Goal: Information Seeking & Learning: Learn about a topic

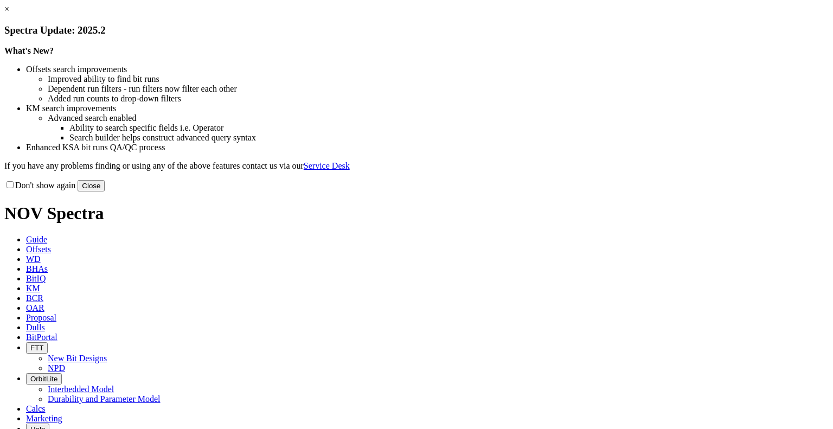
click at [105, 192] on button "Close" at bounding box center [91, 185] width 27 height 11
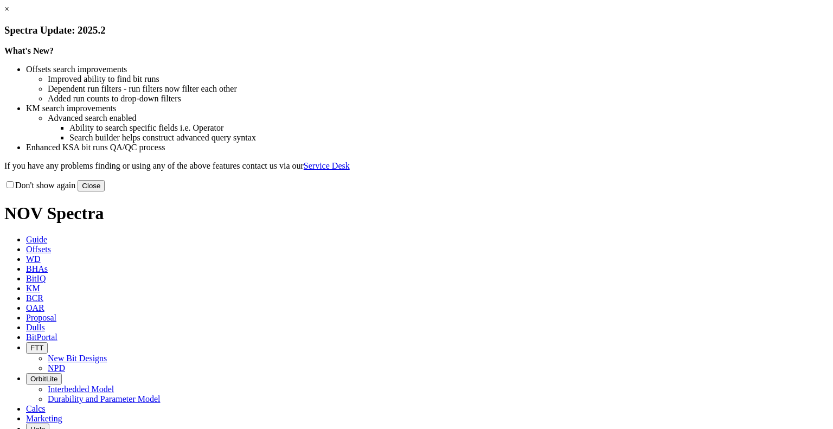
click at [9, 14] on link "×" at bounding box center [6, 8] width 5 height 9
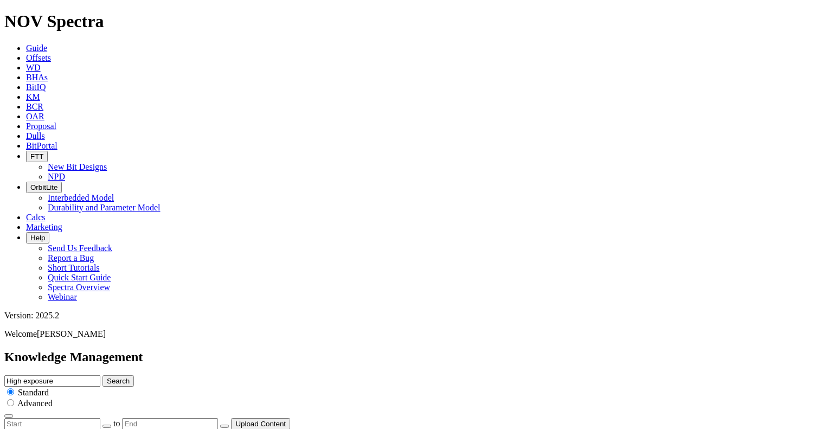
scroll to position [217, 0]
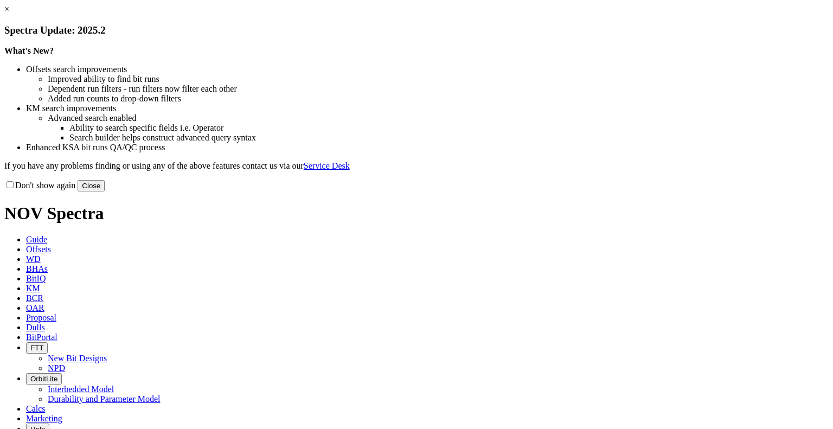
click at [105, 192] on button "Close" at bounding box center [91, 185] width 27 height 11
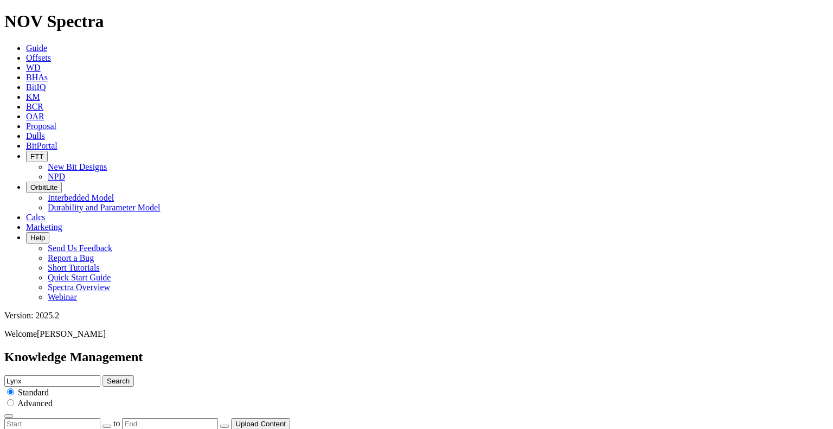
scroll to position [0, 0]
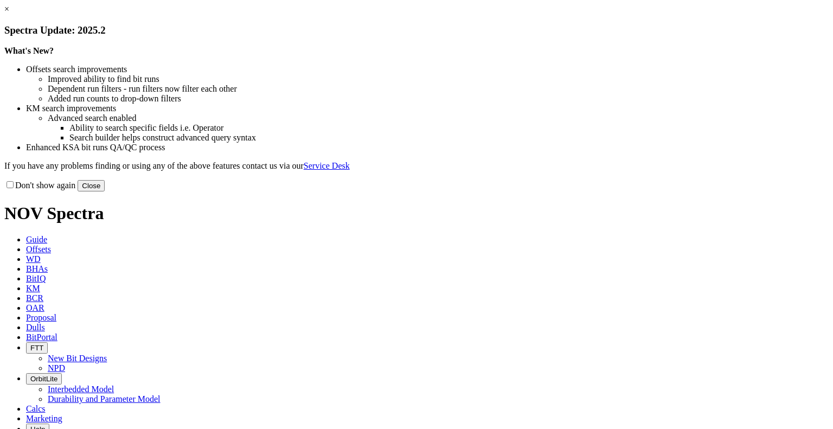
click at [9, 14] on link "×" at bounding box center [6, 8] width 5 height 9
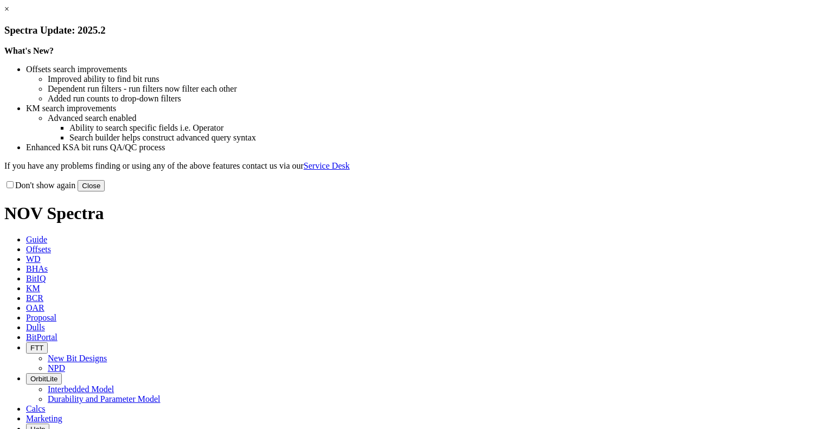
click at [105, 192] on button "Close" at bounding box center [91, 185] width 27 height 11
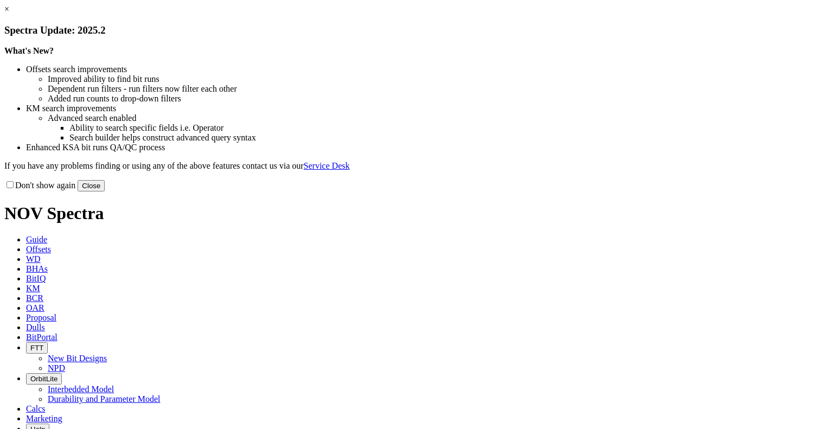
click at [105, 192] on button "Close" at bounding box center [91, 185] width 27 height 11
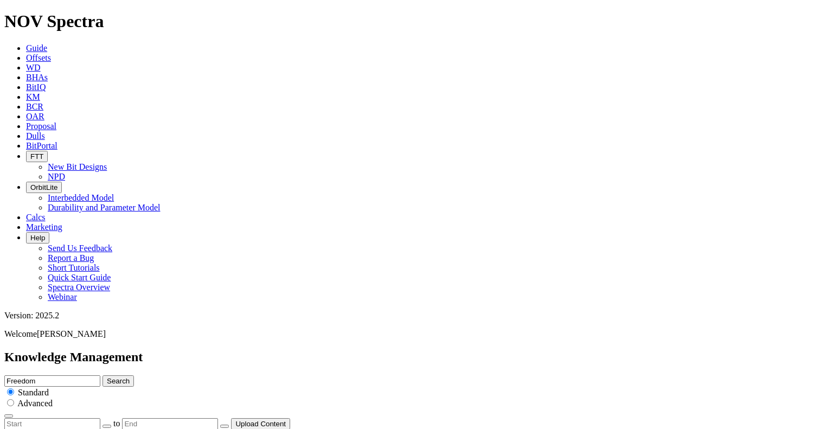
drag, startPoint x: 46, startPoint y: 125, endPoint x: 200, endPoint y: 125, distance: 154.1
copy div "ION+ Freedom Technical Summar"
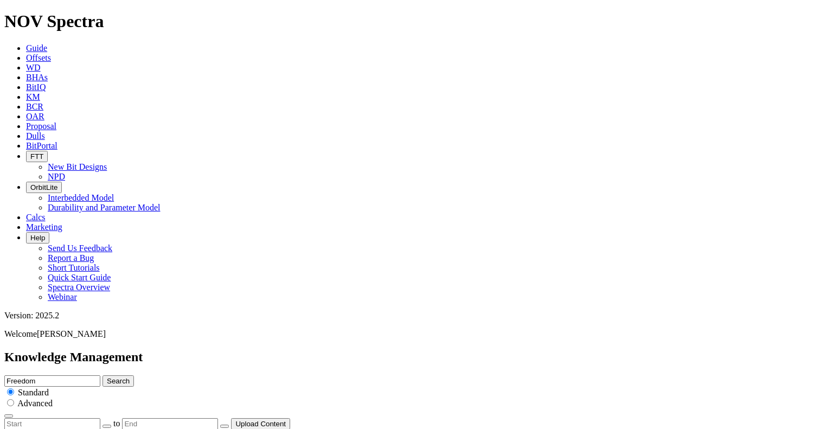
drag, startPoint x: 48, startPoint y: 150, endPoint x: 117, endPoint y: 141, distance: 70.1
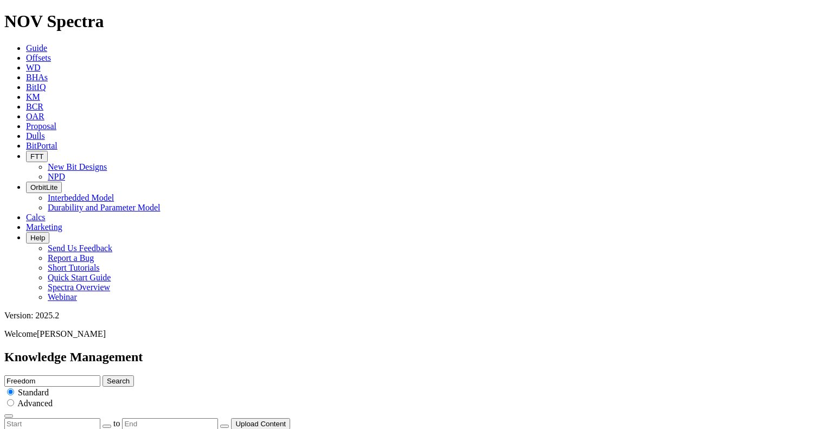
copy div "US Evolve Flyer"
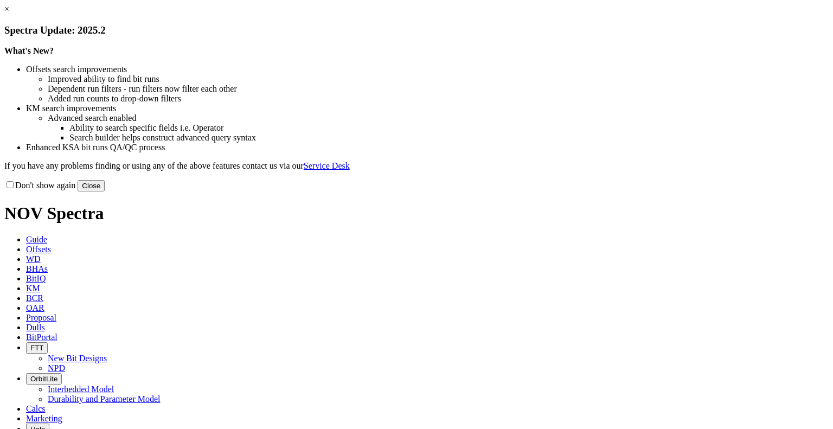
click at [105, 192] on button "Close" at bounding box center [91, 185] width 27 height 11
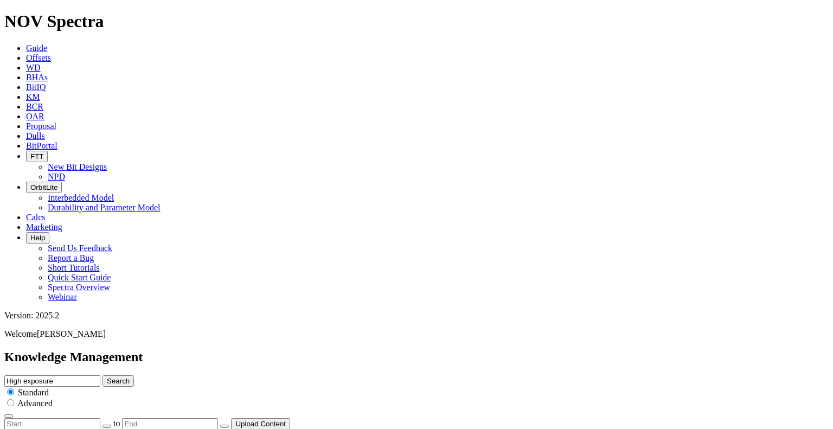
scroll to position [326, 0]
drag, startPoint x: 52, startPoint y: 304, endPoint x: 168, endPoint y: 297, distance: 116.3
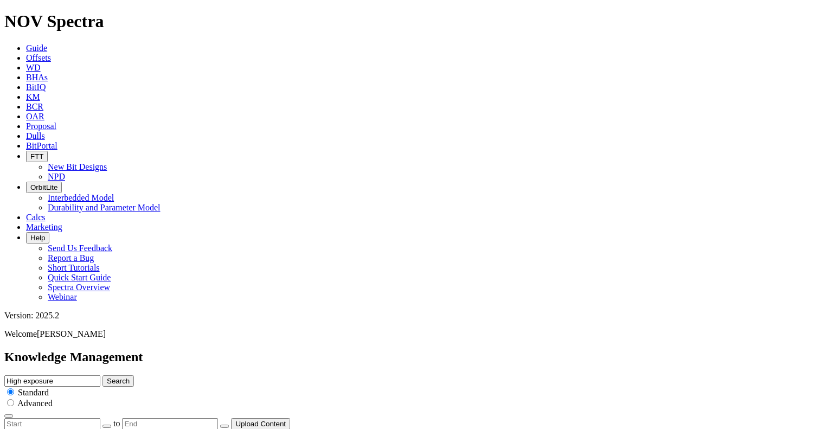
copy h4 "Carnis Technical Summary v2"
drag, startPoint x: 45, startPoint y: 142, endPoint x: 132, endPoint y: 139, distance: 86.8
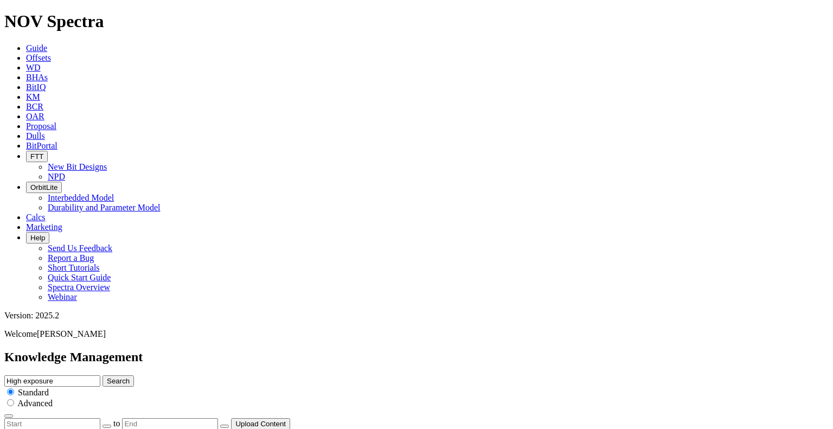
copy div "Evolve FAQs FINAL"
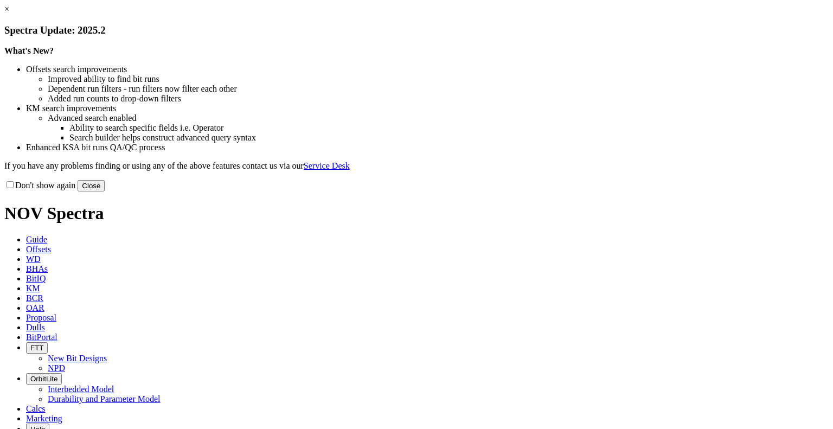
click at [9, 14] on link "×" at bounding box center [6, 8] width 5 height 9
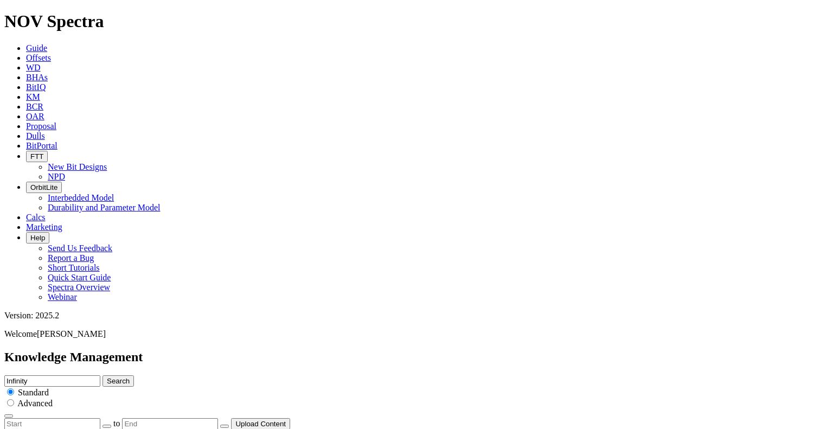
drag, startPoint x: 50, startPoint y: 128, endPoint x: 137, endPoint y: 120, distance: 87.2
drag, startPoint x: 46, startPoint y: 343, endPoint x: 196, endPoint y: 344, distance: 150.8
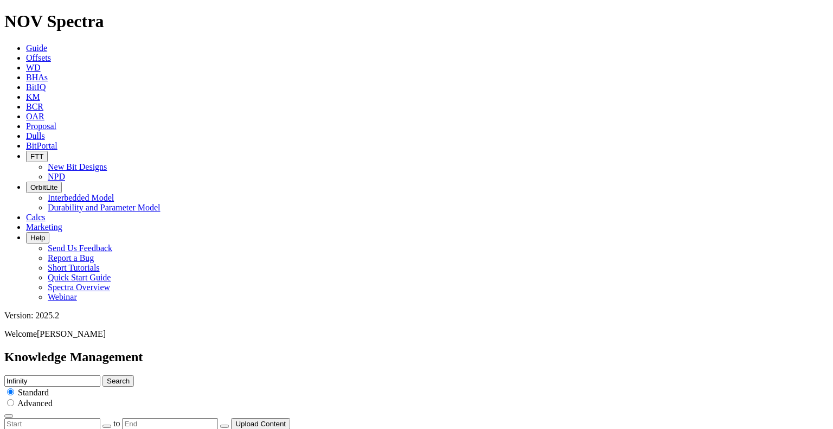
copy div "ION+ Infinity Technical Summary"
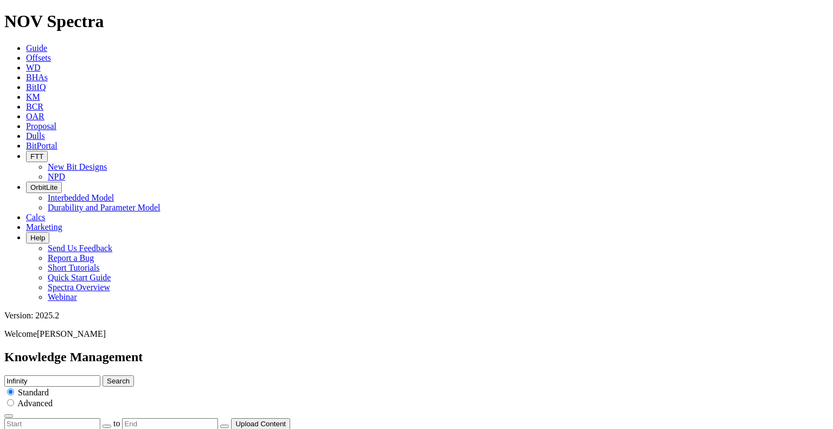
scroll to position [443, 0]
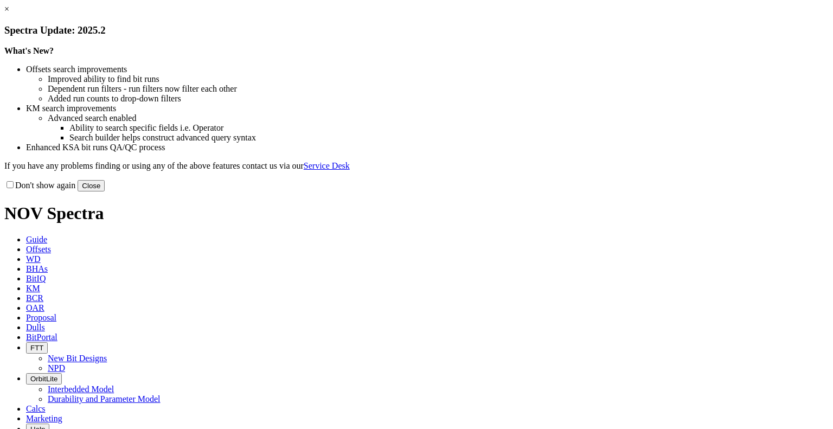
click at [105, 192] on button "Close" at bounding box center [91, 185] width 27 height 11
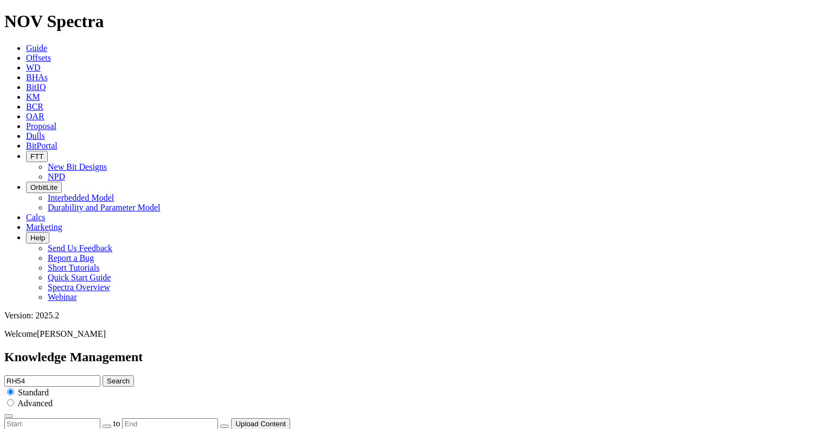
scroll to position [1961, 0]
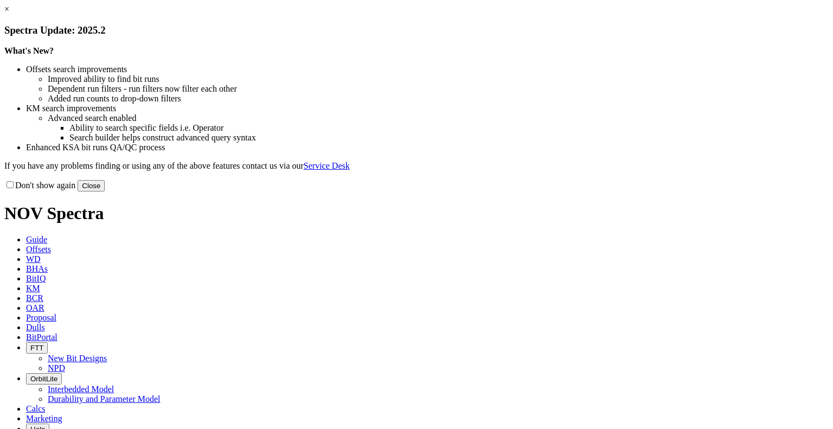
click at [105, 192] on button "Close" at bounding box center [91, 185] width 27 height 11
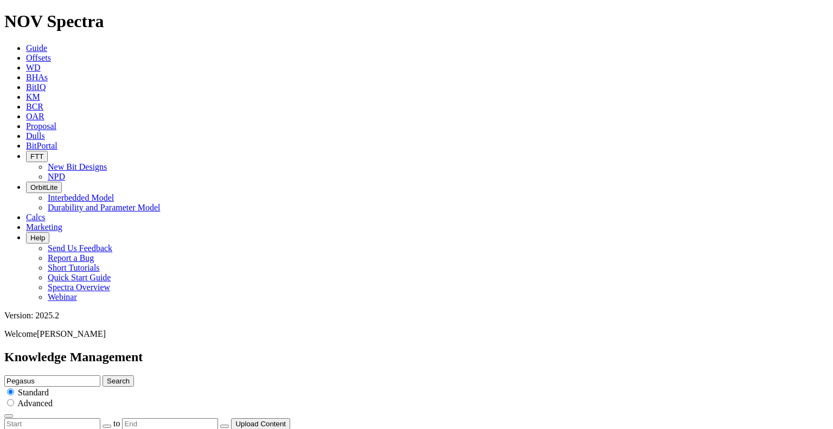
scroll to position [217, 0]
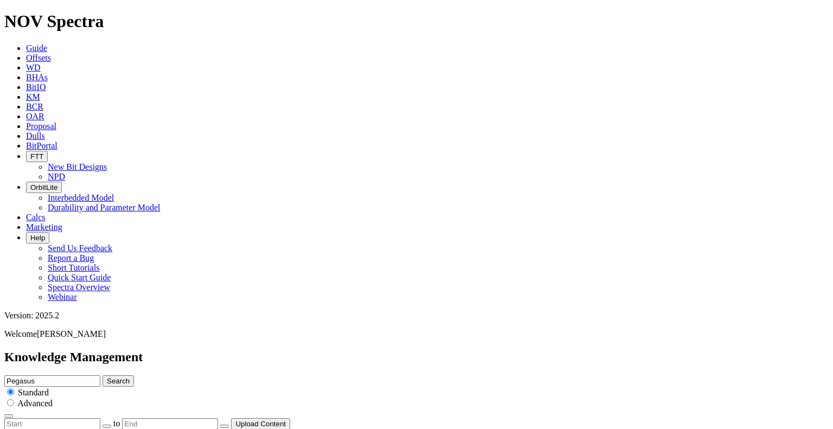
scroll to position [900, 0]
